Goal: Find contact information: Find contact information

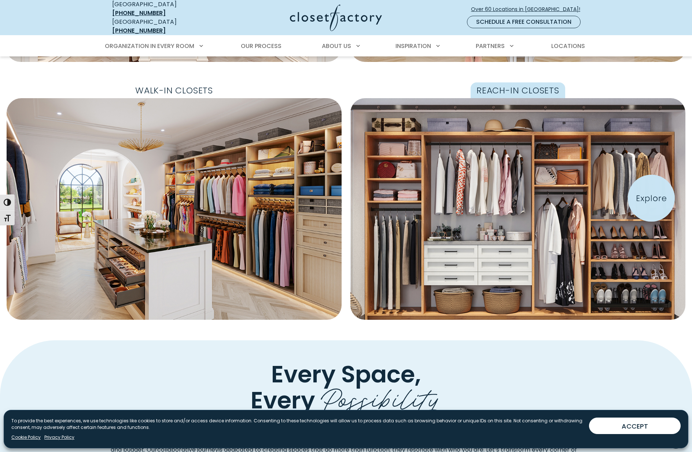
scroll to position [211, 0]
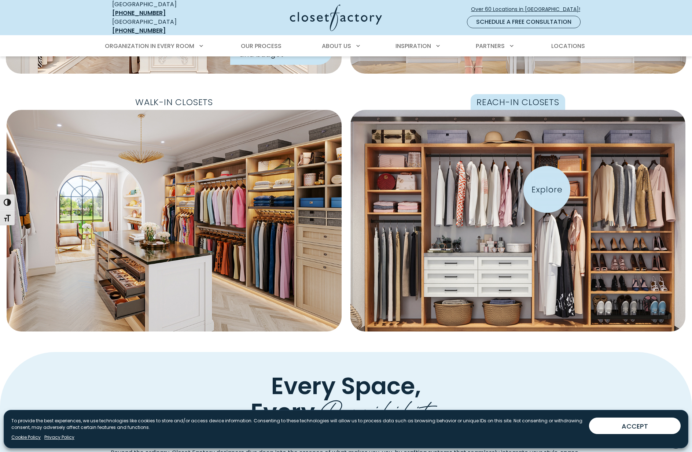
click at [546, 189] on img "Featured Images" at bounding box center [517, 221] width 368 height 244
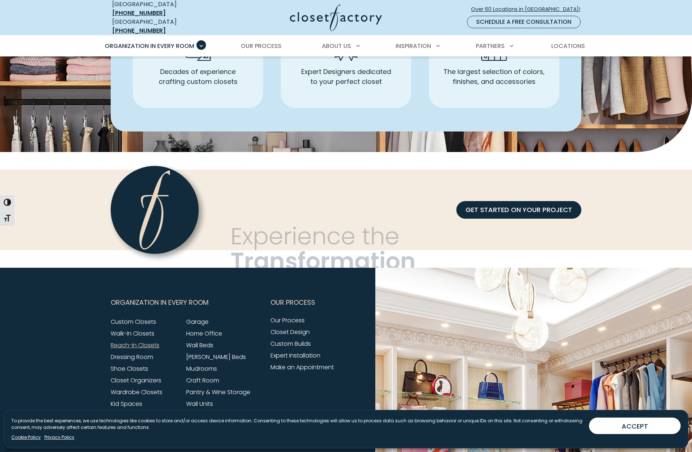
scroll to position [2399, 0]
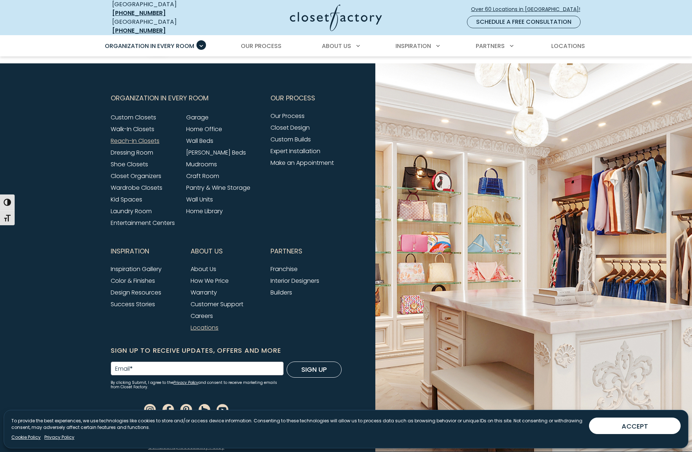
click at [214, 323] on link "Locations" at bounding box center [204, 327] width 28 height 8
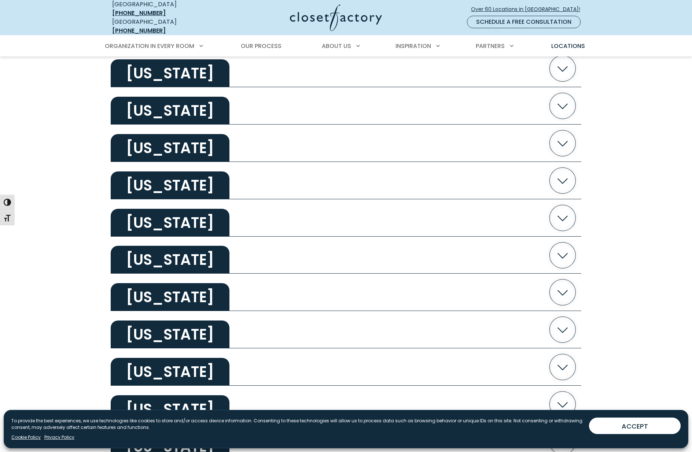
scroll to position [1156, 0]
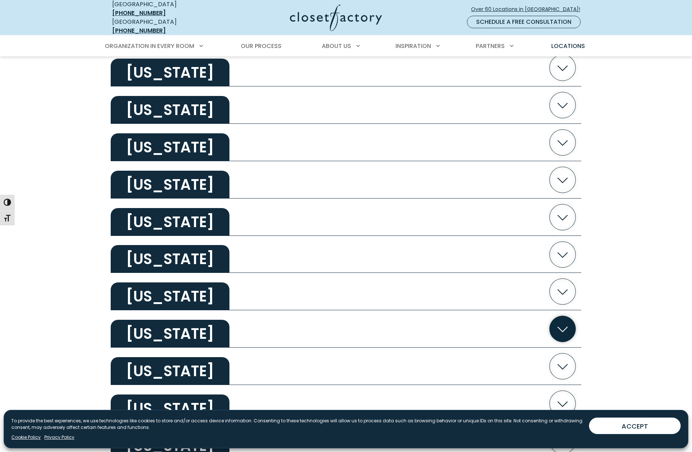
click at [558, 320] on icon "button" at bounding box center [562, 329] width 26 height 26
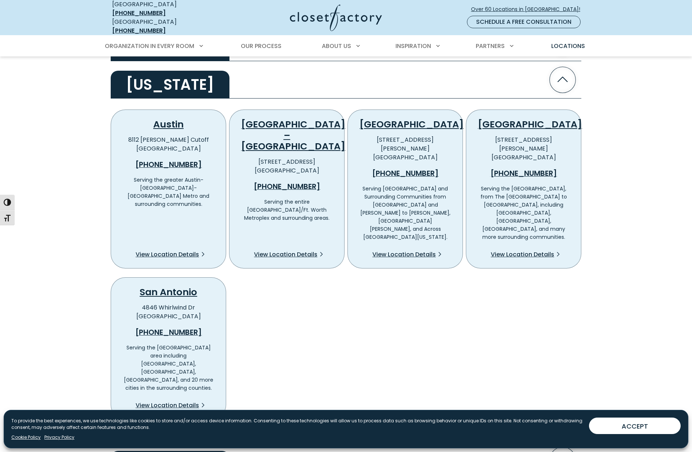
scroll to position [1405, 0]
click at [531, 250] on span "View Location Details" at bounding box center [521, 254] width 63 height 9
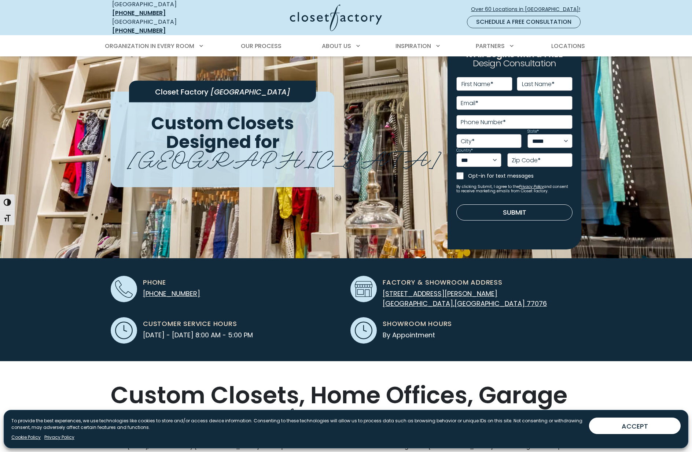
scroll to position [134, 0]
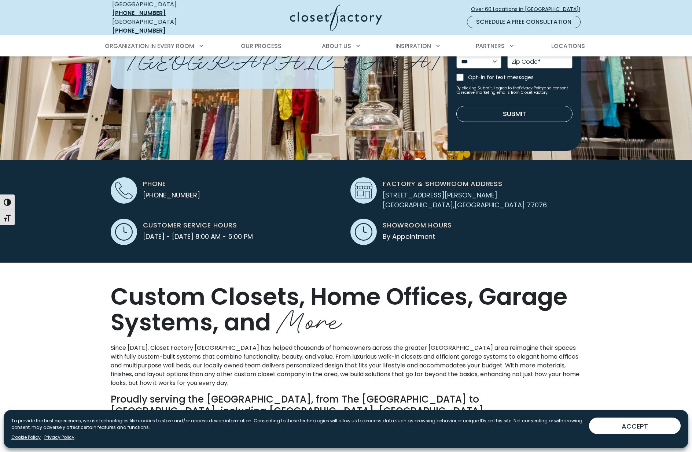
click at [399, 190] on span "915 Brenda Street" at bounding box center [439, 194] width 115 height 9
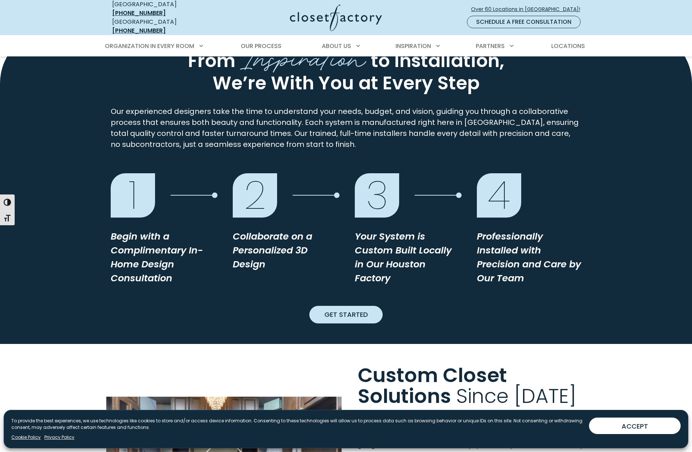
scroll to position [578, 0]
